Goal: Task Accomplishment & Management: Use online tool/utility

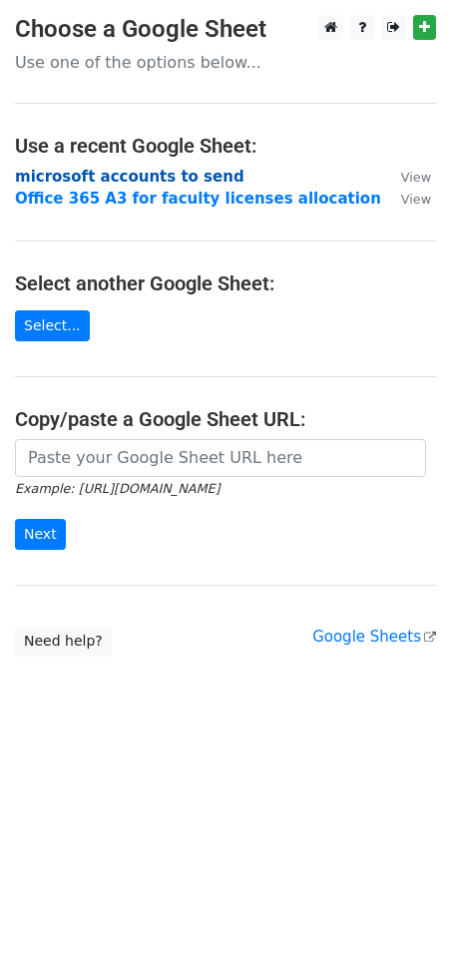
click at [123, 171] on strong "microsoft accounts to send" at bounding box center [130, 177] width 230 height 18
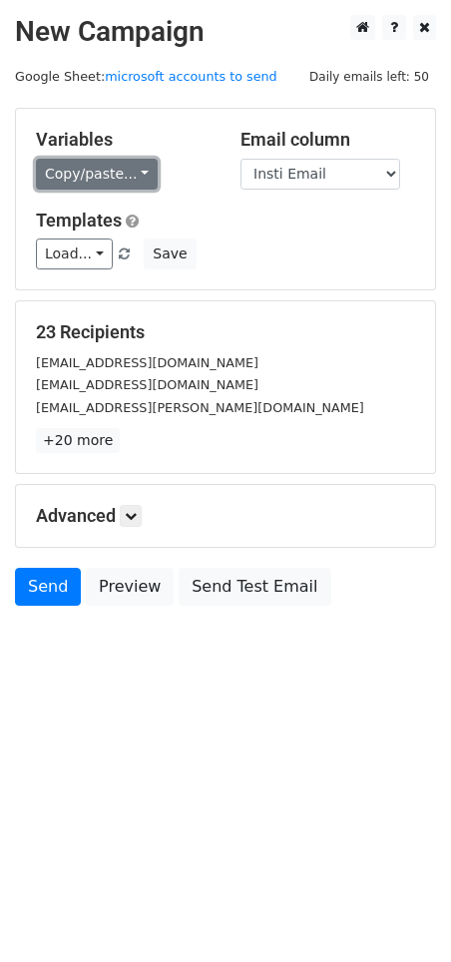
click at [93, 171] on link "Copy/paste..." at bounding box center [97, 174] width 122 height 31
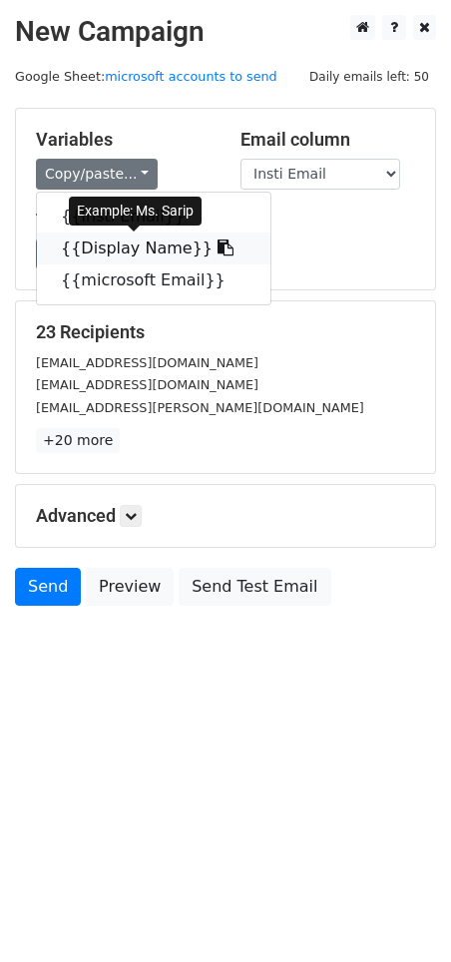
click at [101, 246] on link "{{Display Name}}" at bounding box center [154, 249] width 234 height 32
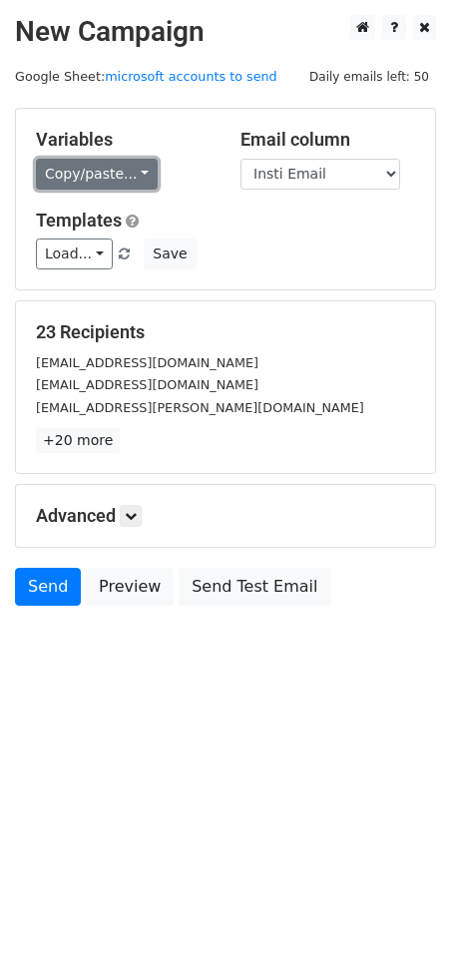
click at [98, 166] on link "Copy/paste..." at bounding box center [97, 174] width 122 height 31
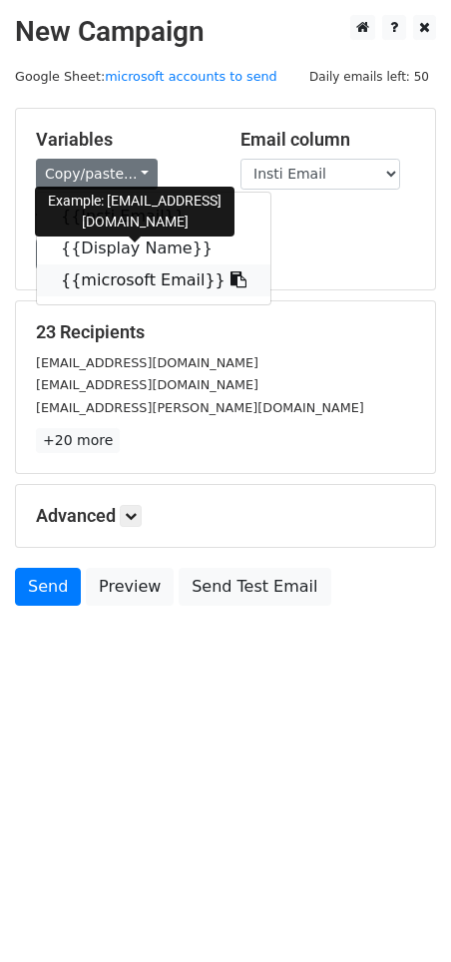
click at [108, 278] on link "{{microsoft Email}}" at bounding box center [154, 281] width 234 height 32
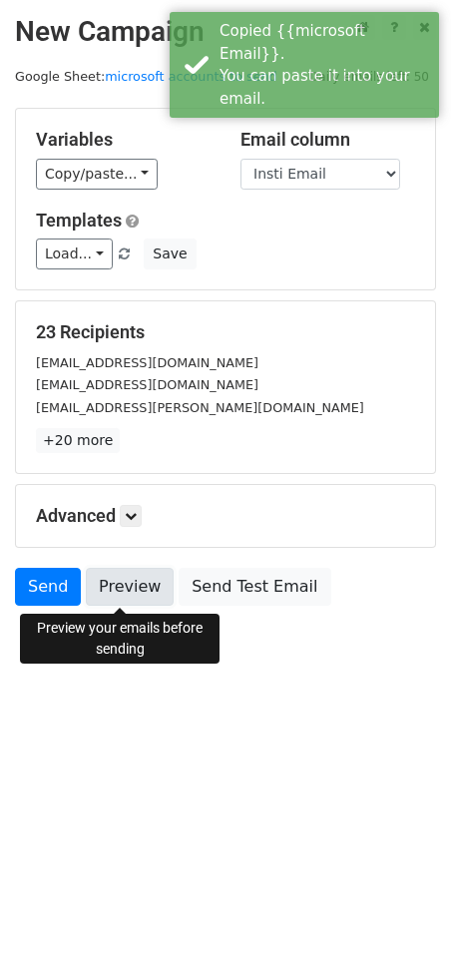
click at [103, 589] on link "Preview" at bounding box center [130, 587] width 88 height 38
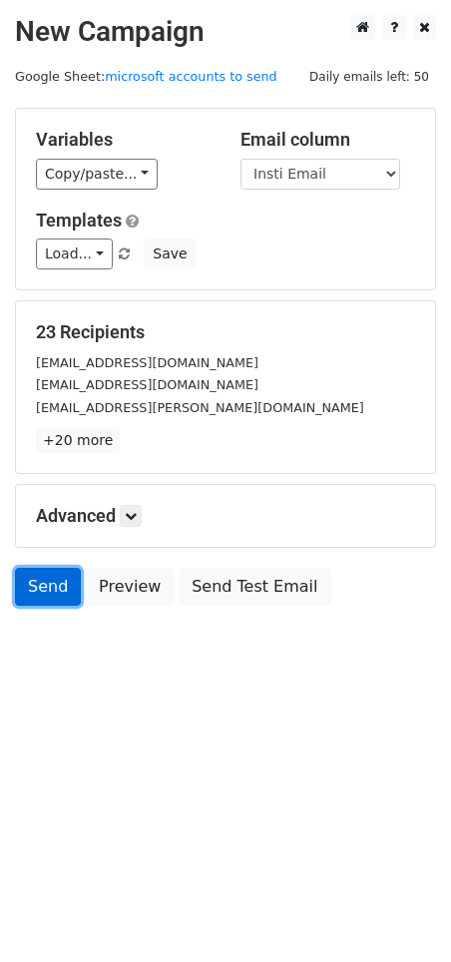
click at [51, 569] on link "Send" at bounding box center [48, 587] width 66 height 38
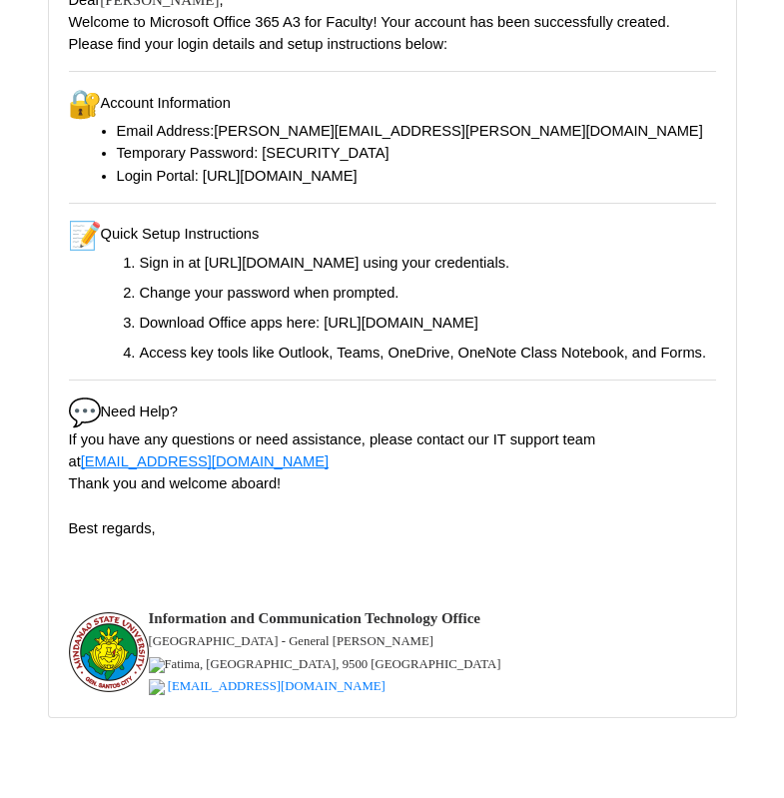
scroll to position [20763, 0]
